Goal: Find specific page/section: Find specific page/section

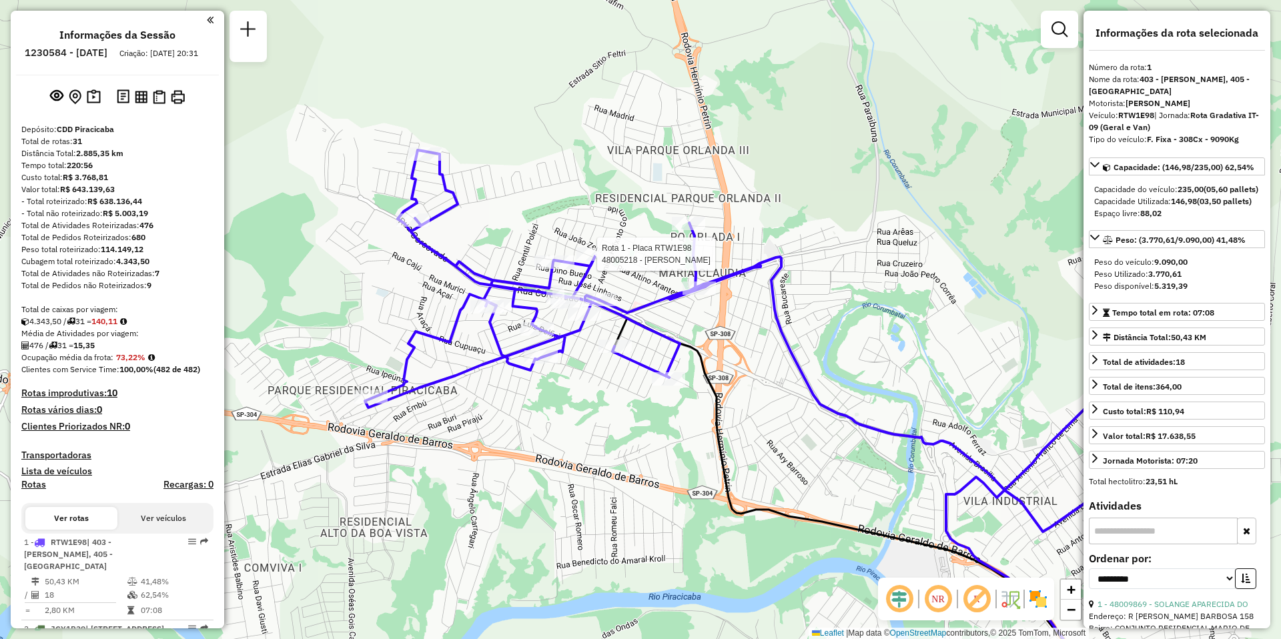
select select "**********"
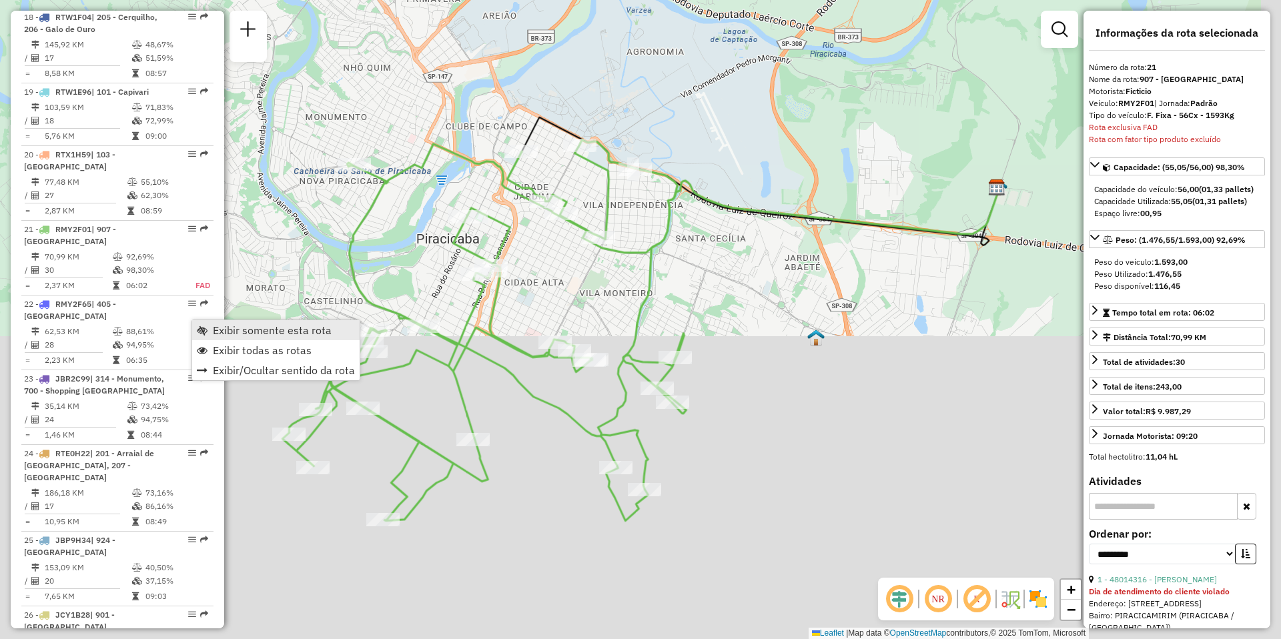
scroll to position [2173, 0]
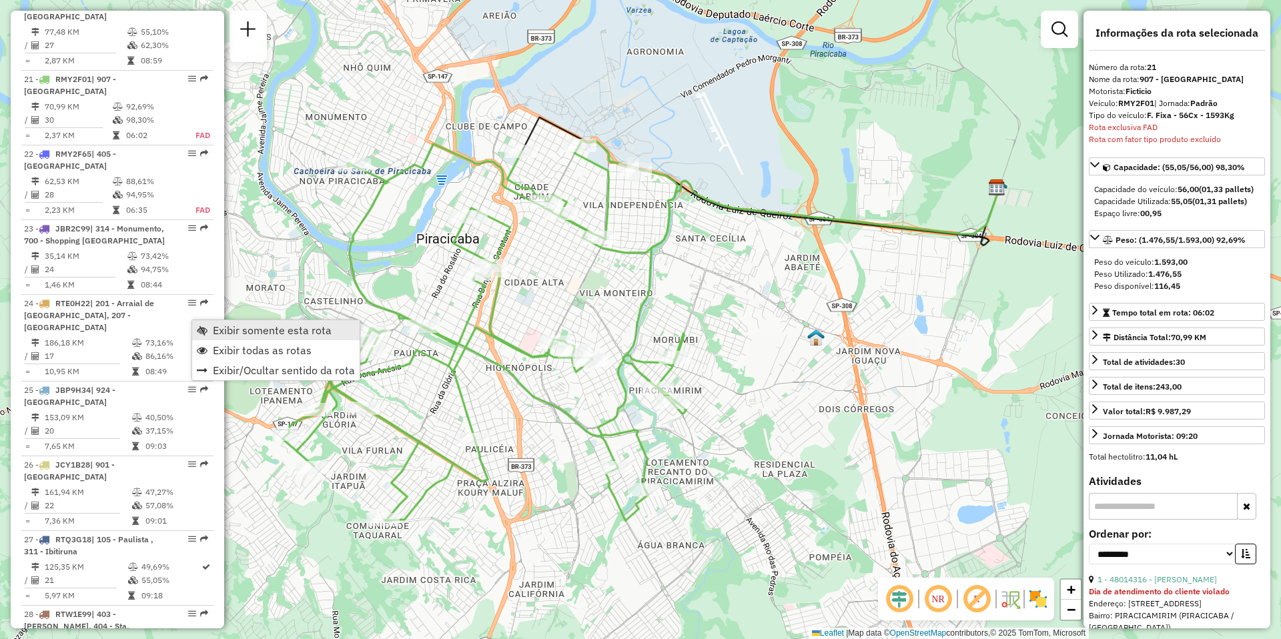
click at [266, 332] on span "Exibir somente esta rota" at bounding box center [272, 330] width 119 height 11
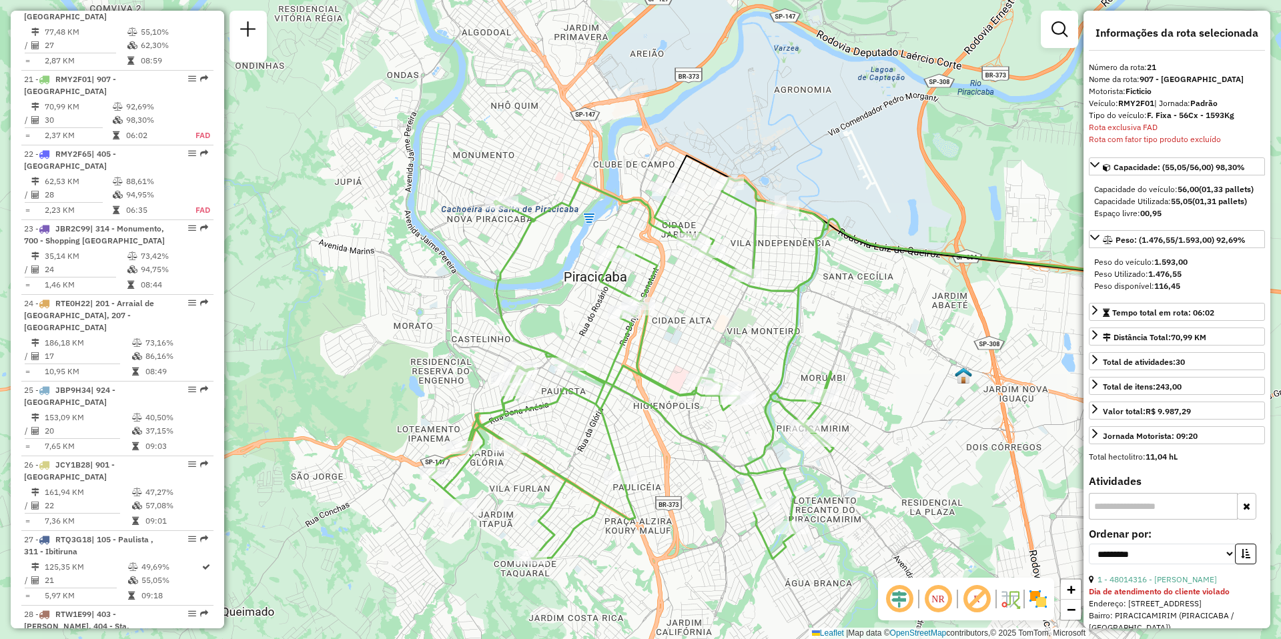
drag, startPoint x: 753, startPoint y: 321, endPoint x: 900, endPoint y: 359, distance: 152.2
click at [900, 359] on div "Janela de atendimento Grade de atendimento Capacidade Transportadoras Veículos …" at bounding box center [640, 319] width 1281 height 639
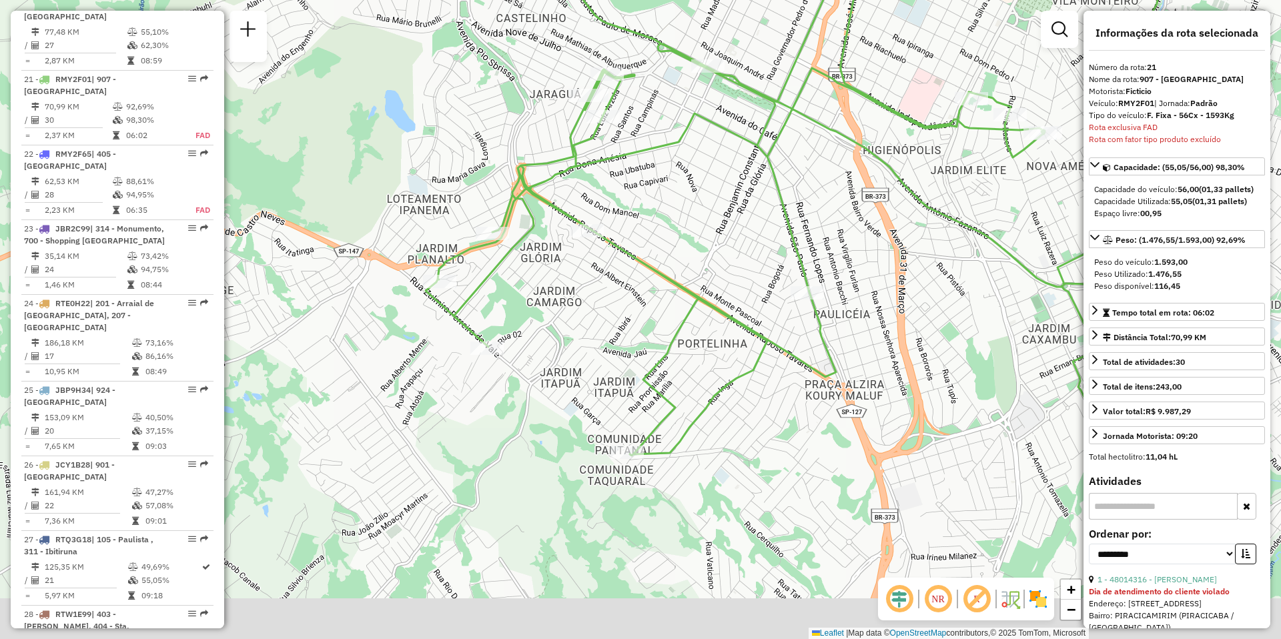
drag, startPoint x: 688, startPoint y: 492, endPoint x: 707, endPoint y: 336, distance: 156.6
click at [707, 336] on div "Janela de atendimento Grade de atendimento Capacidade Transportadoras Veículos …" at bounding box center [640, 319] width 1281 height 639
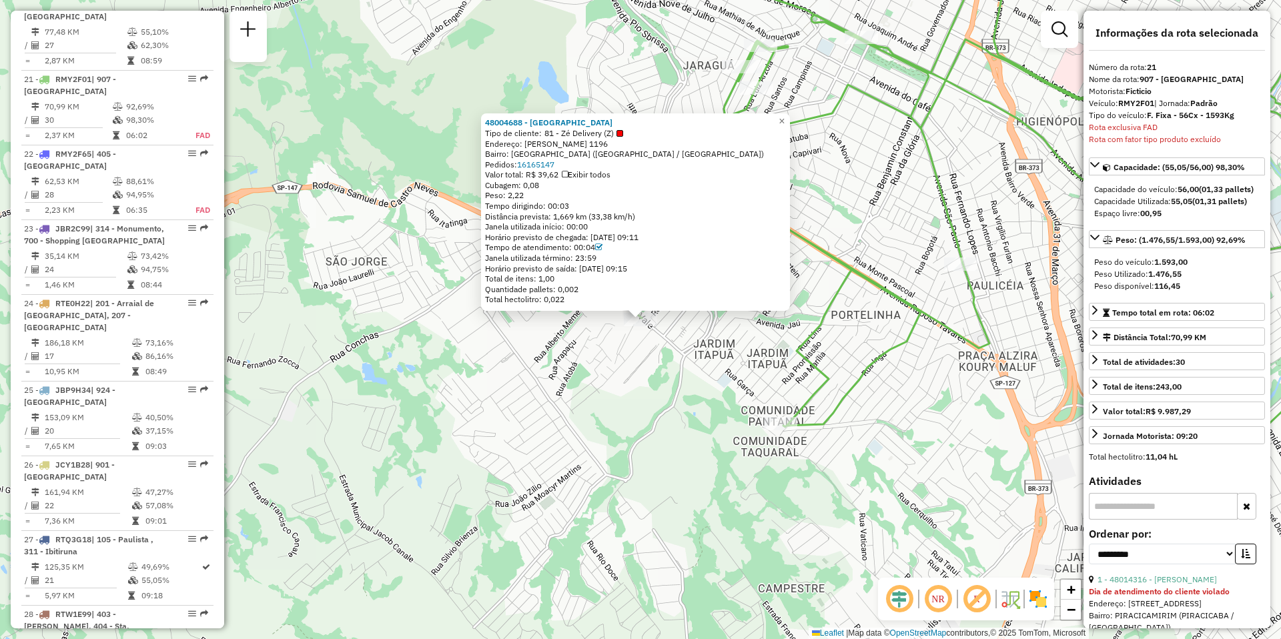
click at [774, 434] on div "48004688 - [GEOGRAPHIC_DATA] Tipo de cliente: 81 - Zé Delivery (Z) Endereço: [P…" at bounding box center [640, 319] width 1281 height 639
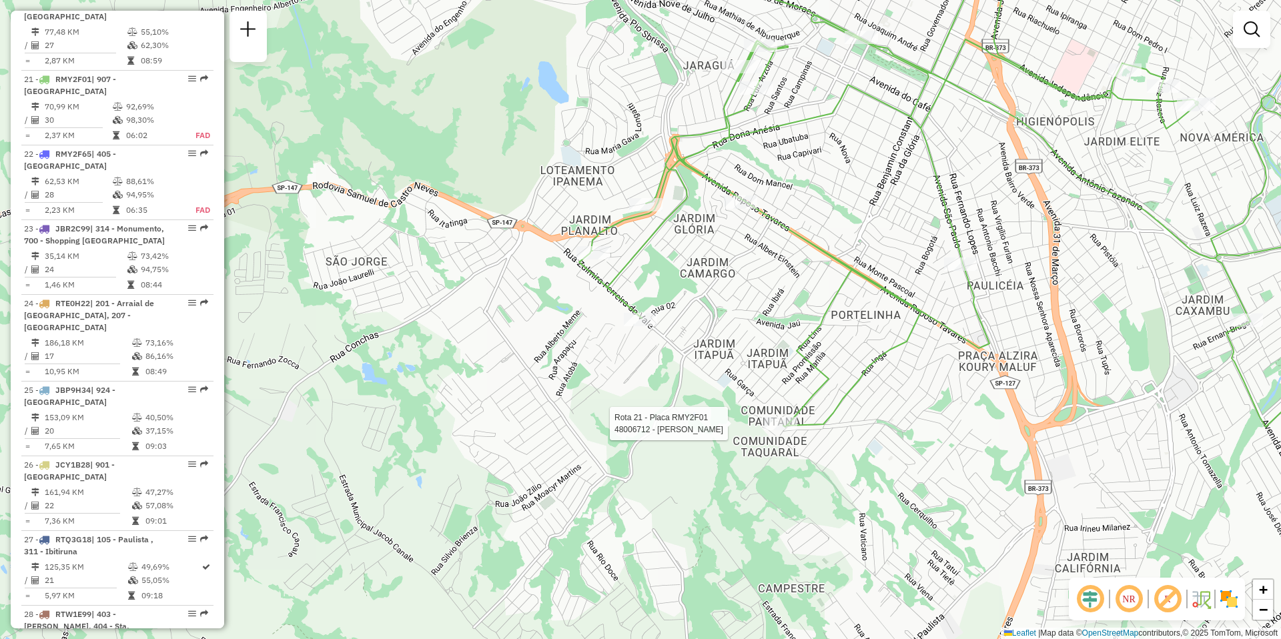
select select "**********"
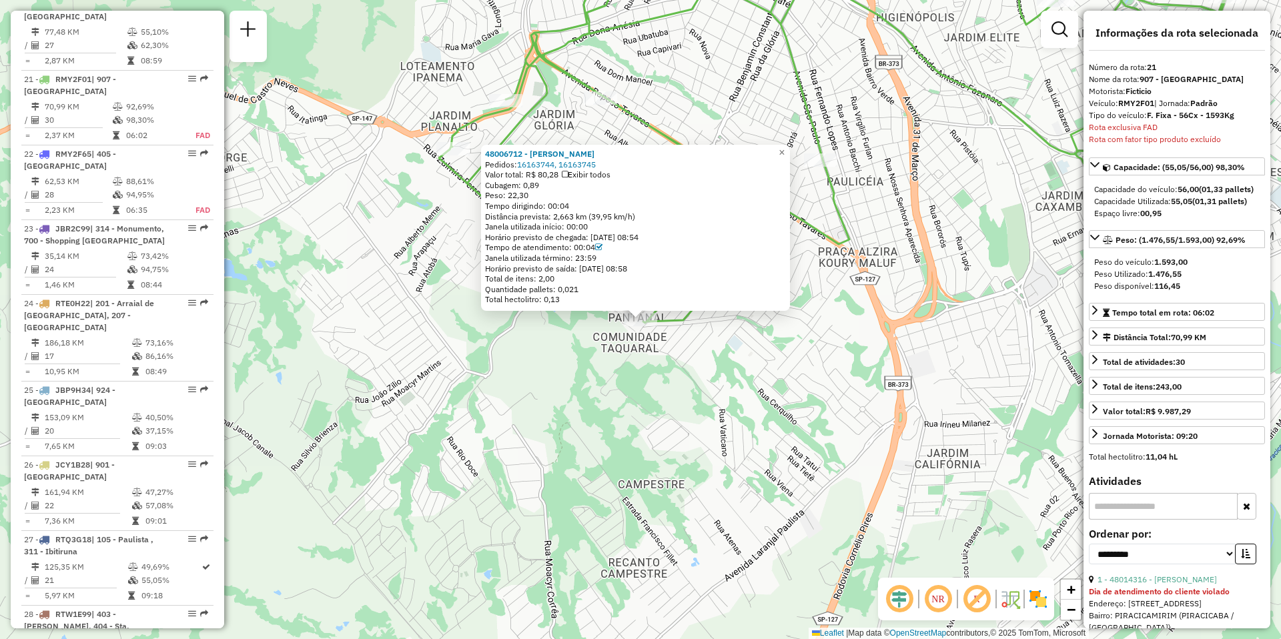
click at [444, 311] on div "48006712 - [PERSON_NAME]: 16163744, 16163745 Valor total: R$ 80,28 Exibir todos…" at bounding box center [640, 319] width 1281 height 639
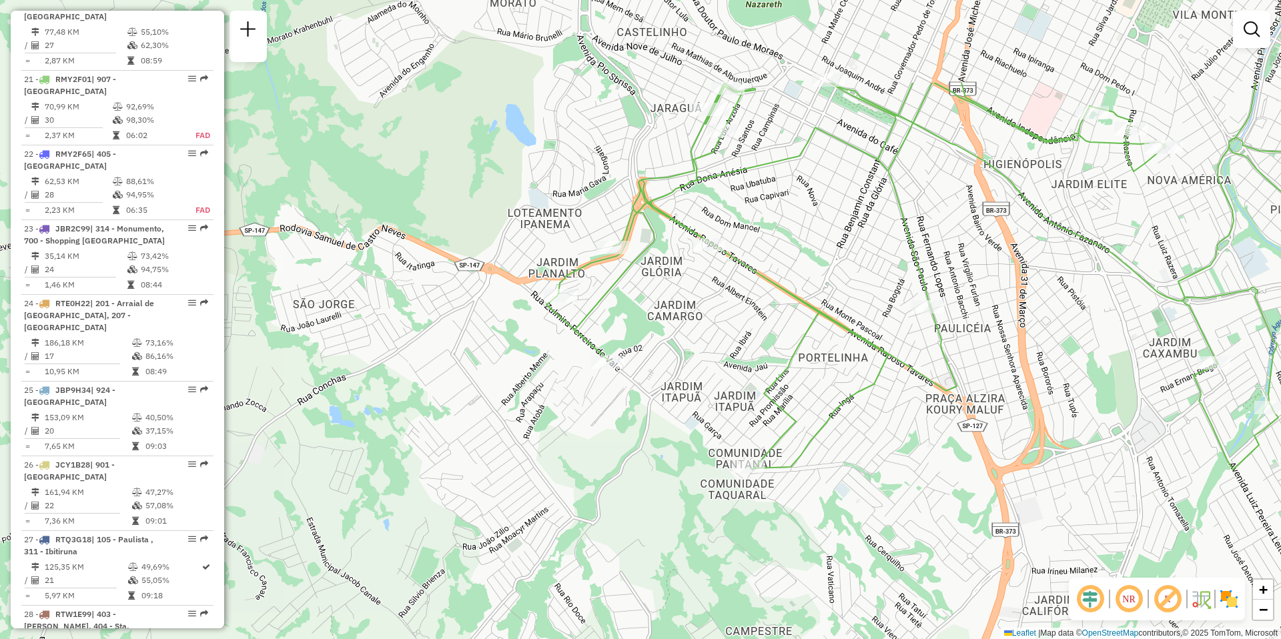
drag, startPoint x: 702, startPoint y: 252, endPoint x: 786, endPoint y: 348, distance: 127.6
click at [786, 348] on div "Janela de atendimento Grade de atendimento Capacidade Transportadoras Veículos …" at bounding box center [640, 319] width 1281 height 639
